Goal: Find specific page/section: Find specific page/section

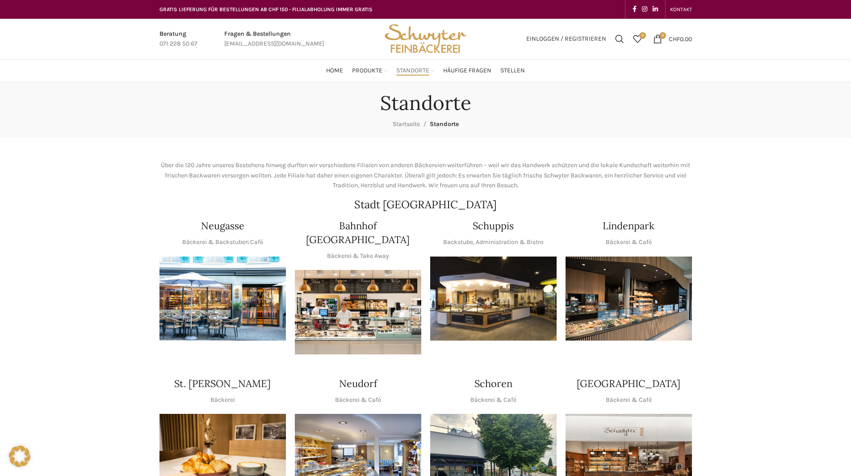
click at [518, 293] on img "1 / 1" at bounding box center [493, 298] width 126 height 84
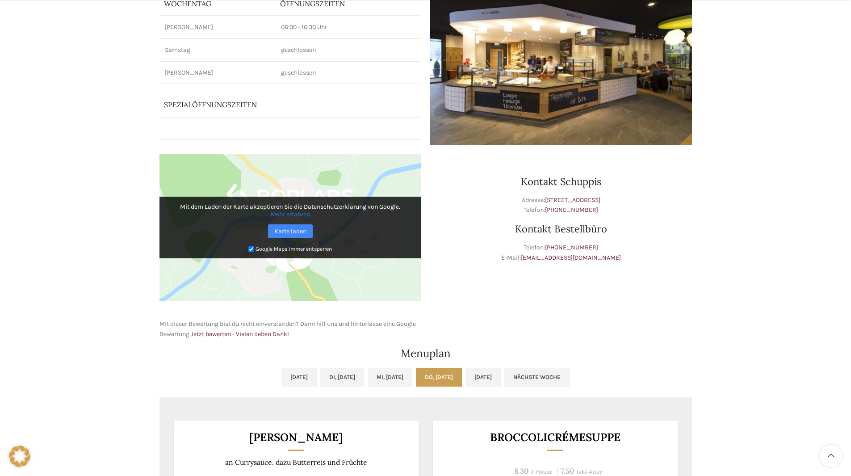
scroll to position [268, 0]
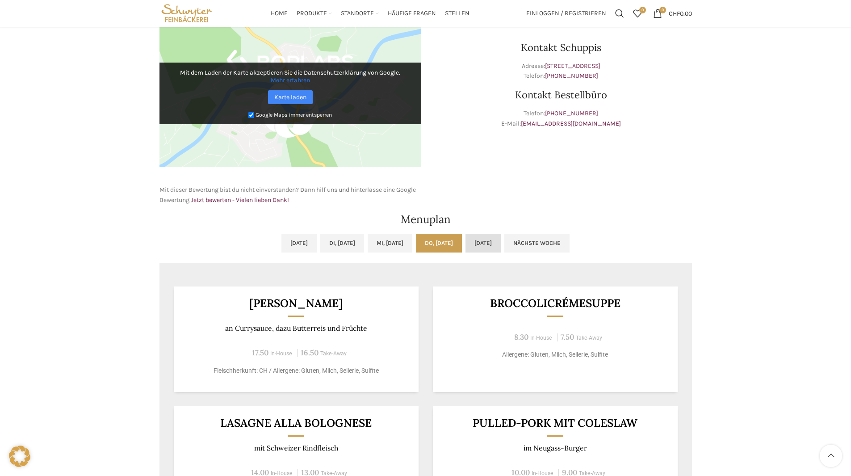
click at [501, 251] on link "Fr, 03.10.2025" at bounding box center [482, 243] width 35 height 19
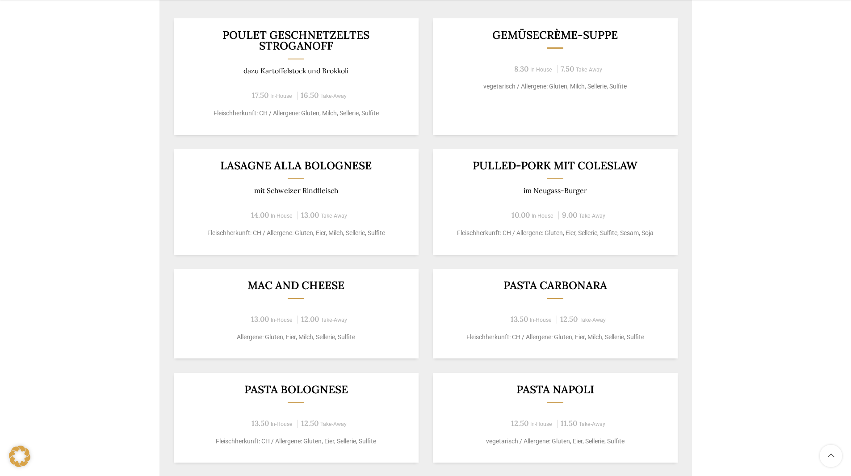
scroll to position [402, 0]
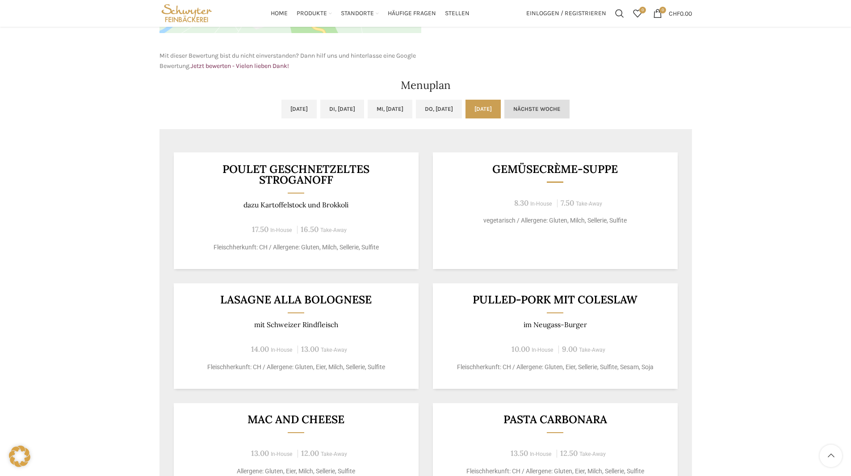
click at [570, 104] on link "Nächste Woche" at bounding box center [536, 109] width 65 height 19
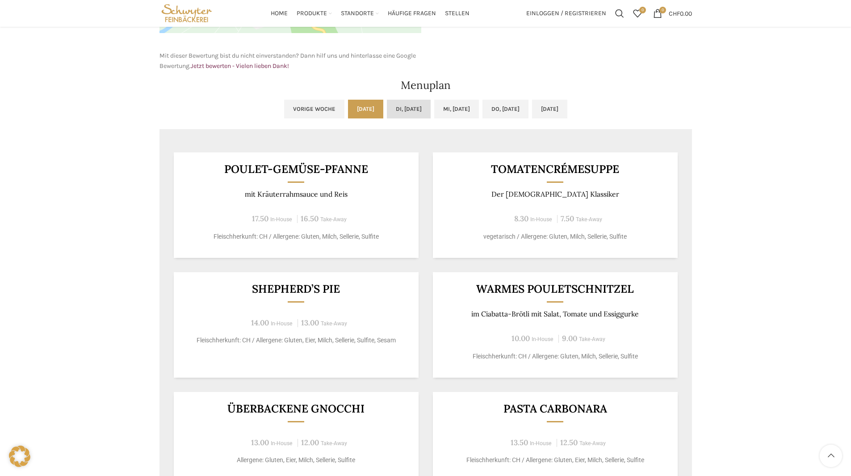
click at [398, 105] on link "Di, 07.10.2025" at bounding box center [409, 109] width 44 height 19
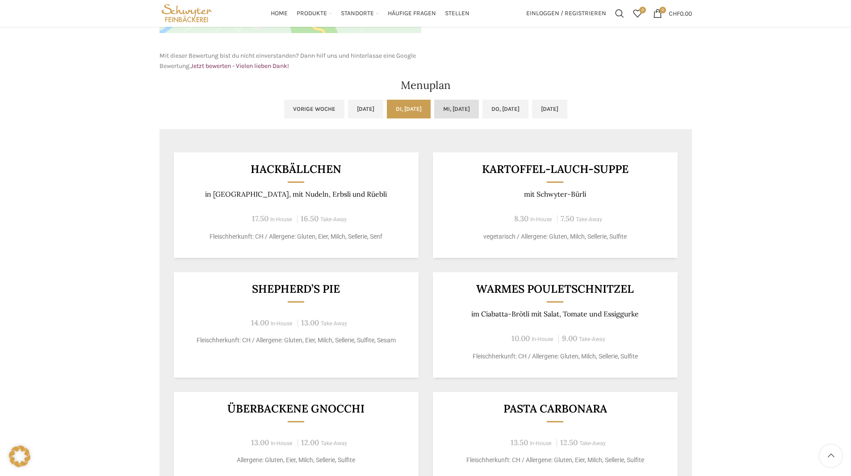
click at [445, 111] on link "Mi, 08.10.2025" at bounding box center [456, 109] width 45 height 19
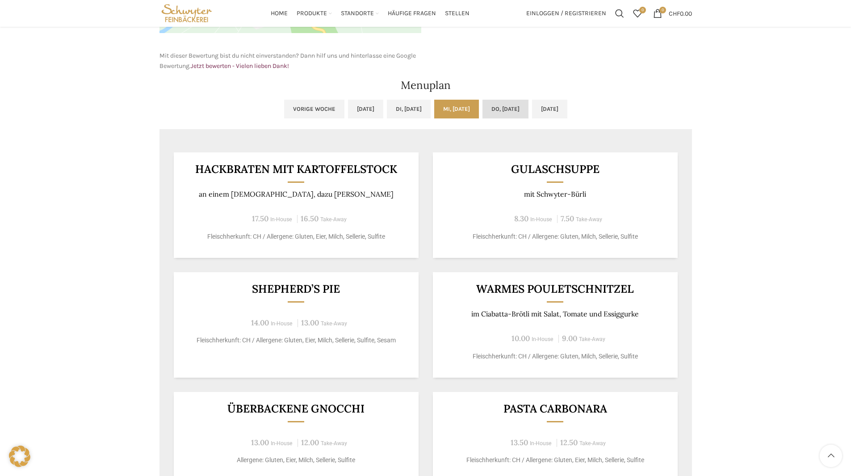
click at [528, 111] on link "Do, 09.10.2025" at bounding box center [505, 109] width 46 height 19
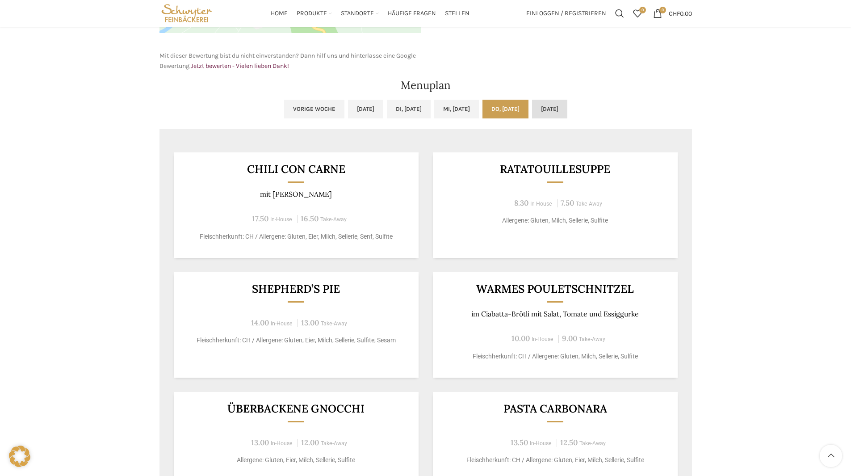
click at [567, 103] on link "Fr, 10.10.2025" at bounding box center [549, 109] width 35 height 19
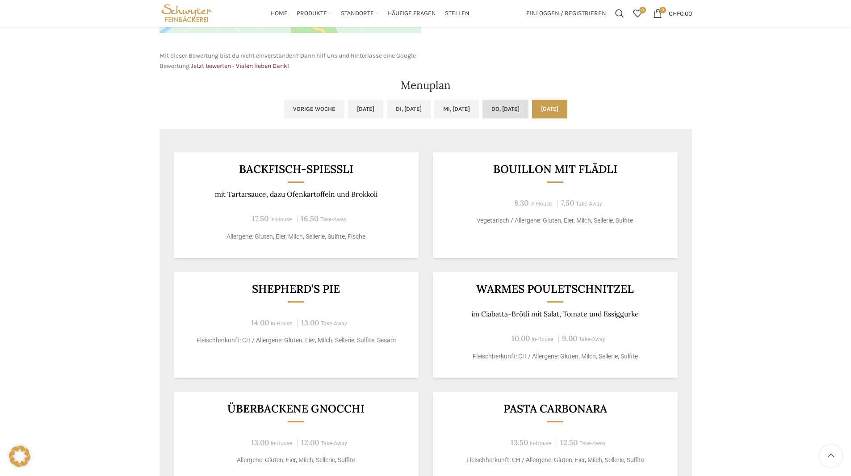
click at [508, 110] on link "Do, 09.10.2025" at bounding box center [505, 109] width 46 height 19
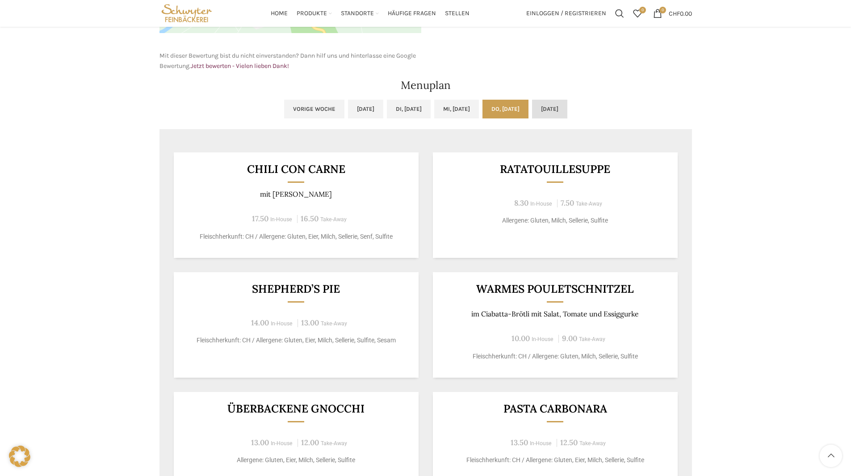
click at [567, 111] on link "Fr, 10.10.2025" at bounding box center [549, 109] width 35 height 19
